Goal: Task Accomplishment & Management: Use online tool/utility

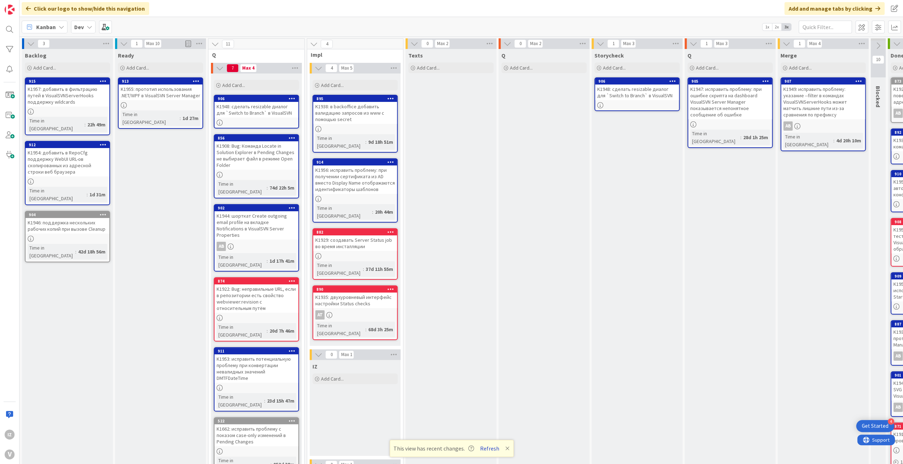
click at [489, 450] on button "Refresh" at bounding box center [490, 448] width 24 height 9
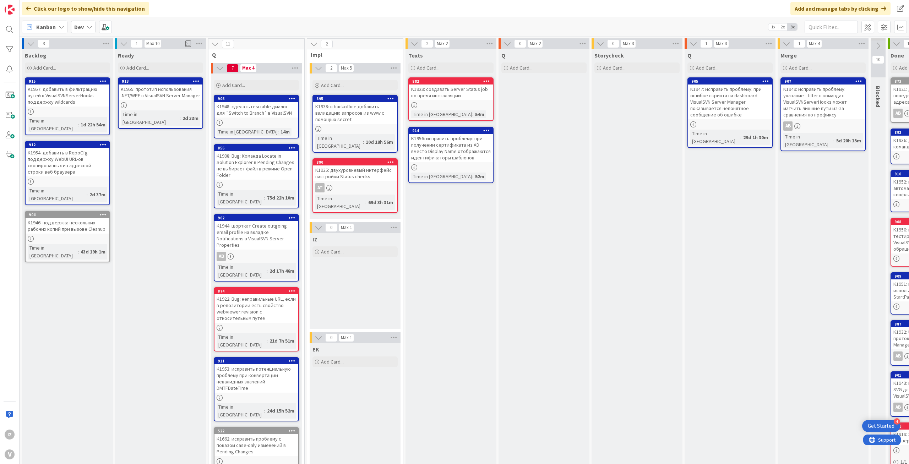
click at [240, 116] on div "K1948: сделать resizable диалог для `Switch to Branch` в VisualSVN" at bounding box center [256, 110] width 84 height 16
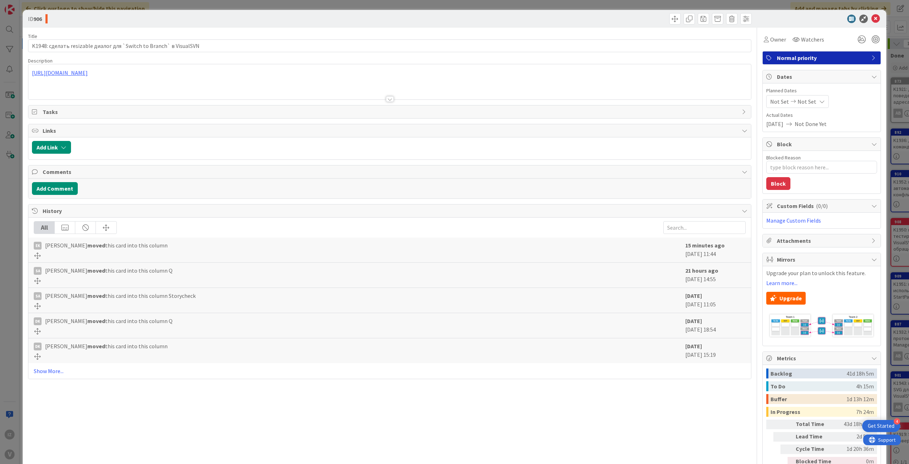
type textarea "x"
click at [871, 17] on icon at bounding box center [875, 19] width 9 height 9
